Goal: Task Accomplishment & Management: Manage account settings

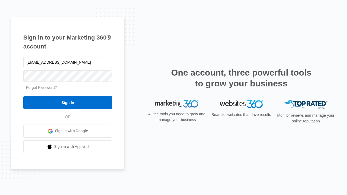
type input "dankie614@gmail.com"
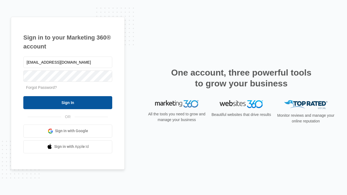
click at [68, 102] on input "Sign In" at bounding box center [67, 102] width 89 height 13
